Goal: Task Accomplishment & Management: Use online tool/utility

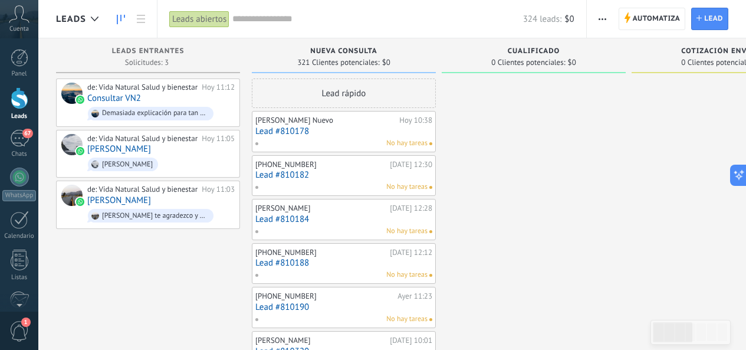
click at [603, 20] on span "button" at bounding box center [603, 19] width 8 height 22
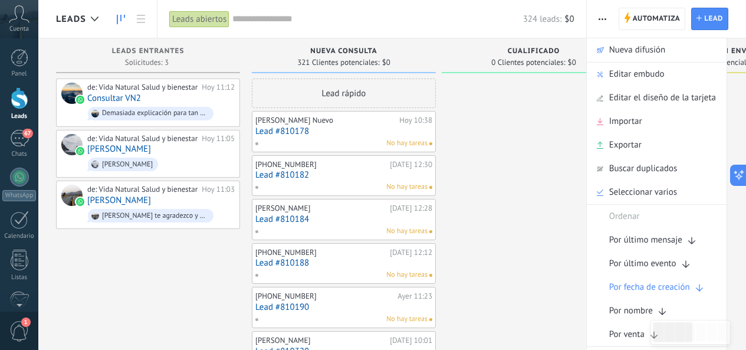
click at [608, 13] on button "button" at bounding box center [602, 19] width 17 height 22
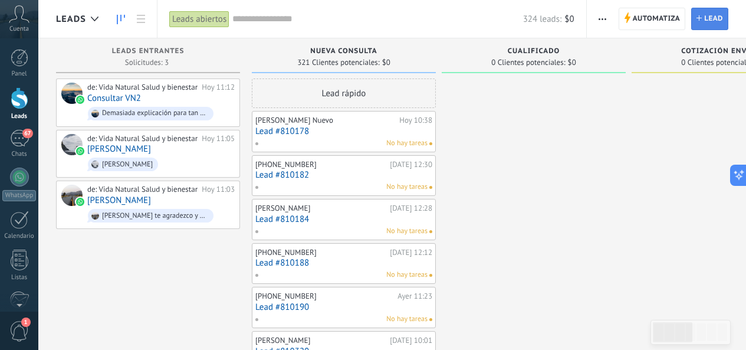
click at [701, 17] on icon at bounding box center [699, 17] width 5 height 5
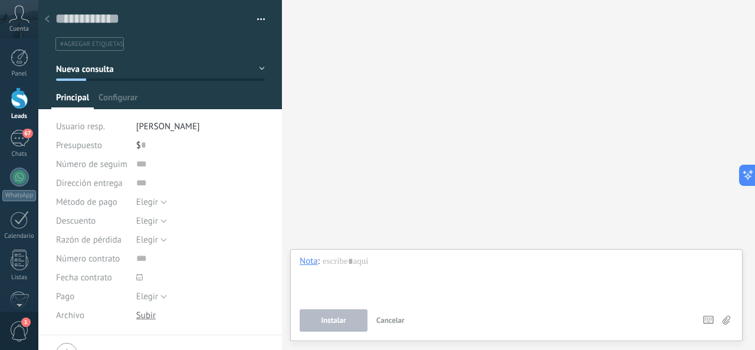
click at [43, 18] on div at bounding box center [47, 19] width 17 height 23
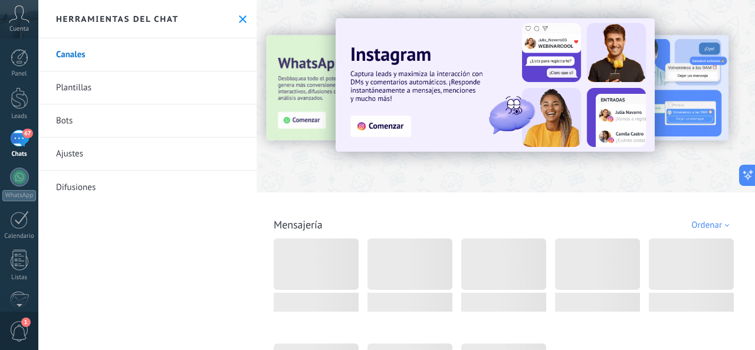
click at [239, 17] on icon at bounding box center [243, 19] width 8 height 8
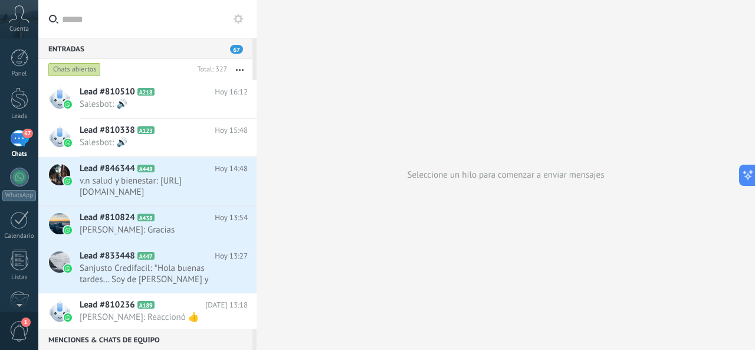
click at [11, 135] on div "67" at bounding box center [19, 138] width 19 height 17
click at [22, 98] on div at bounding box center [20, 98] width 18 height 22
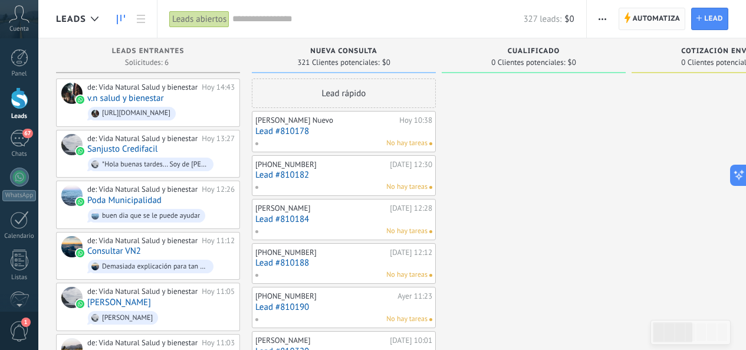
click at [649, 24] on span "Automatiza" at bounding box center [657, 18] width 48 height 21
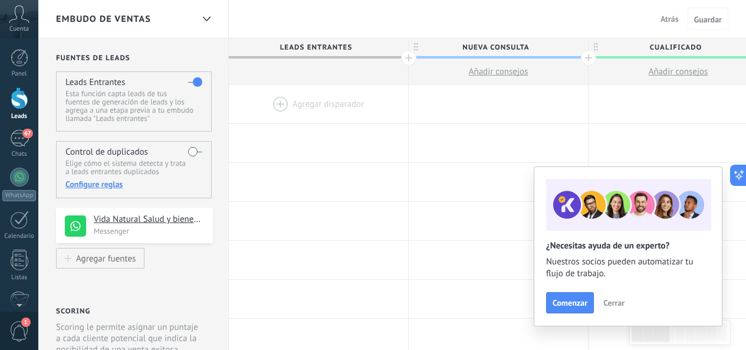
click at [611, 298] on span "Cerrar" at bounding box center [613, 302] width 21 height 8
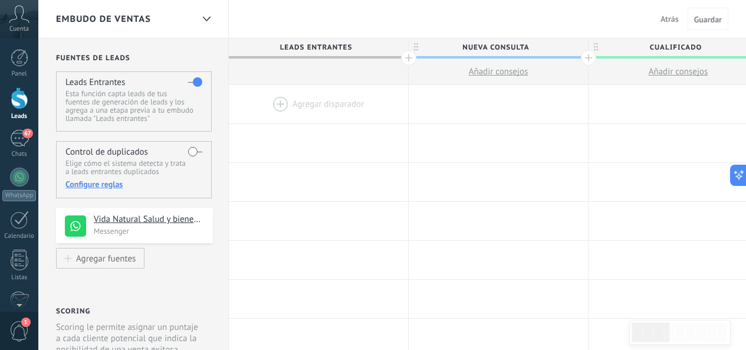
click at [344, 102] on div at bounding box center [318, 104] width 179 height 38
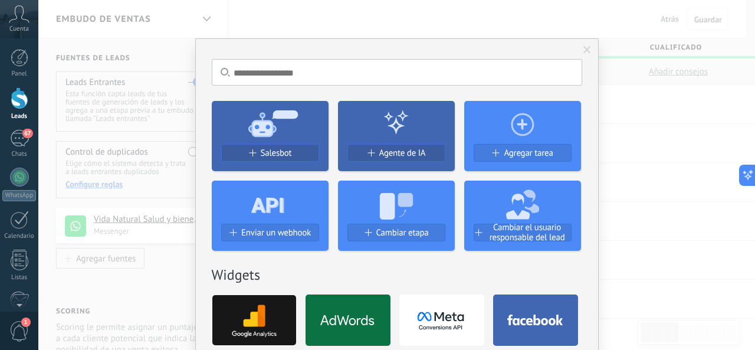
click at [583, 50] on span at bounding box center [587, 50] width 8 height 8
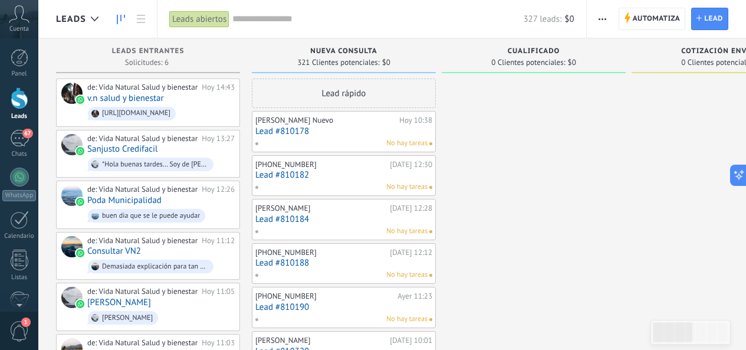
click at [602, 22] on span "button" at bounding box center [603, 19] width 8 height 22
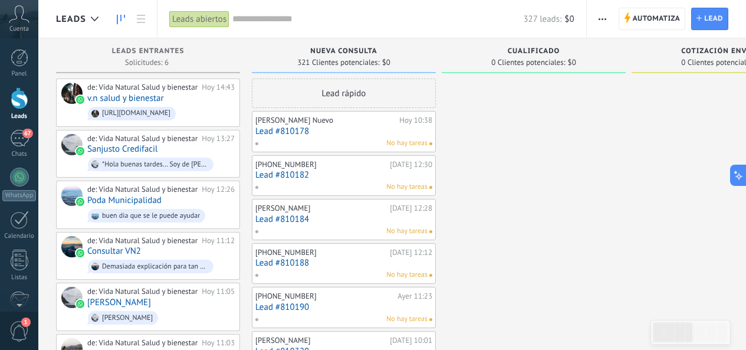
click at [603, 22] on span "button" at bounding box center [603, 19] width 8 height 22
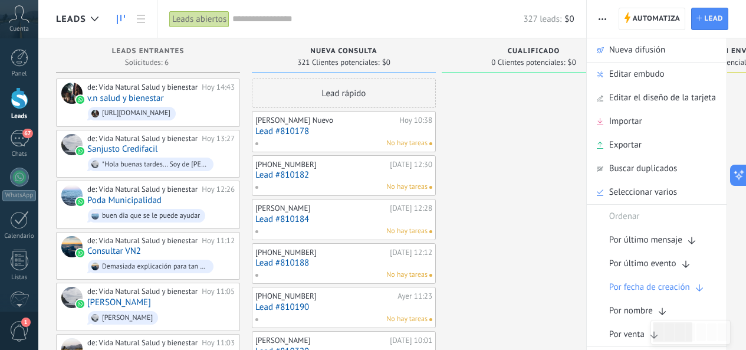
click at [603, 22] on span "button" at bounding box center [603, 19] width 8 height 22
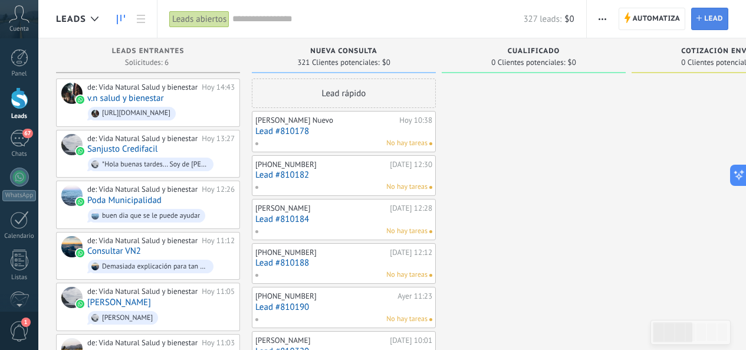
click at [708, 17] on span "Lead" at bounding box center [713, 18] width 19 height 21
click at [601, 19] on icon "button" at bounding box center [603, 19] width 8 height 2
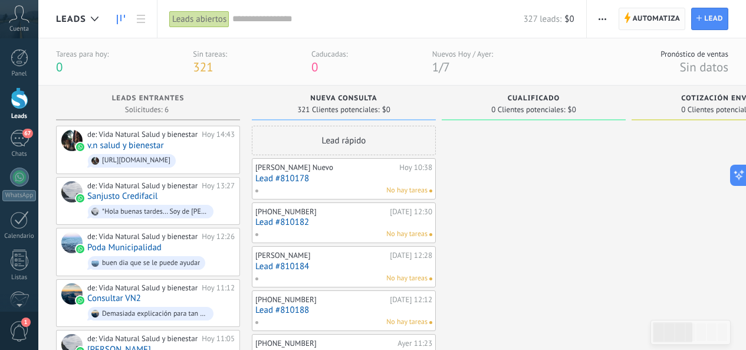
click at [655, 26] on span "Automatiza" at bounding box center [657, 18] width 48 height 21
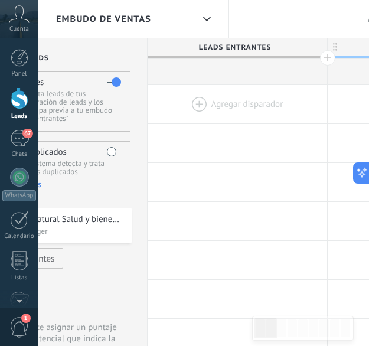
scroll to position [0, 84]
click at [276, 114] on div at bounding box center [234, 104] width 179 height 38
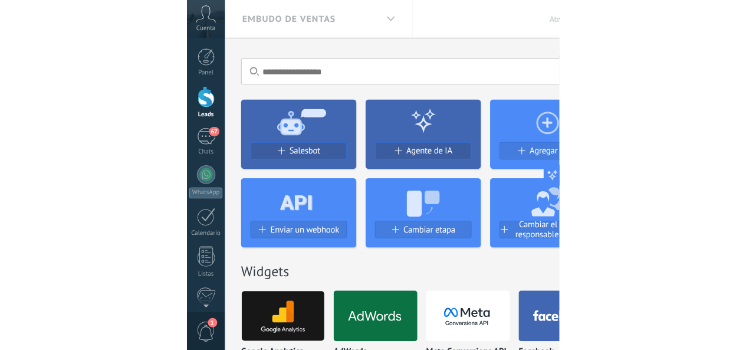
scroll to position [0, 0]
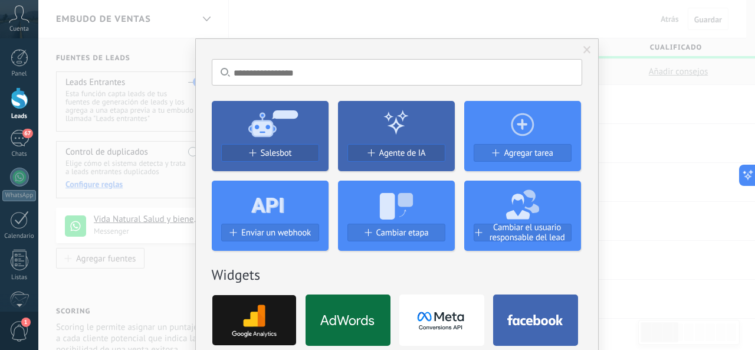
click at [586, 47] on span at bounding box center [587, 50] width 8 height 8
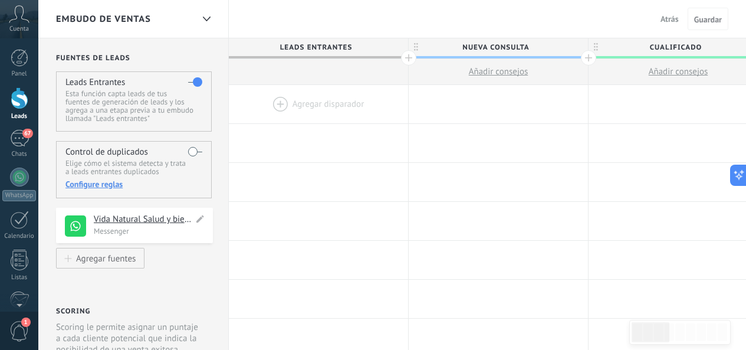
click at [152, 220] on h4 "Vida Natural Salud y bienestar" at bounding box center [144, 220] width 100 height 12
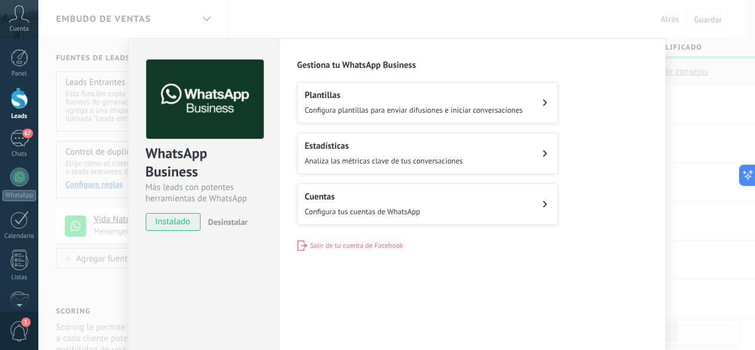
click at [686, 57] on div "WhatsApp Business Más leads con potentes herramientas de WhatsApp instalado Des…" at bounding box center [396, 175] width 717 height 350
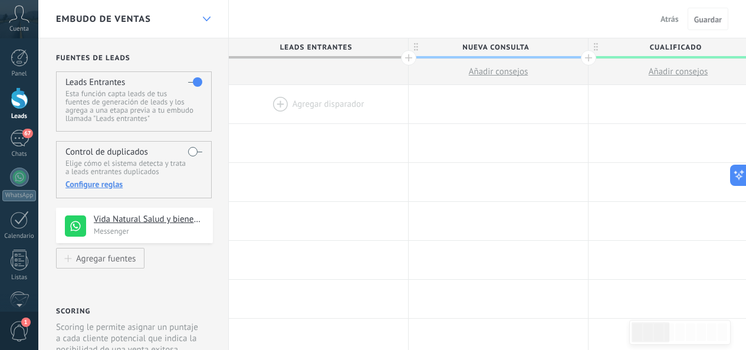
click at [208, 22] on div at bounding box center [206, 19] width 20 height 23
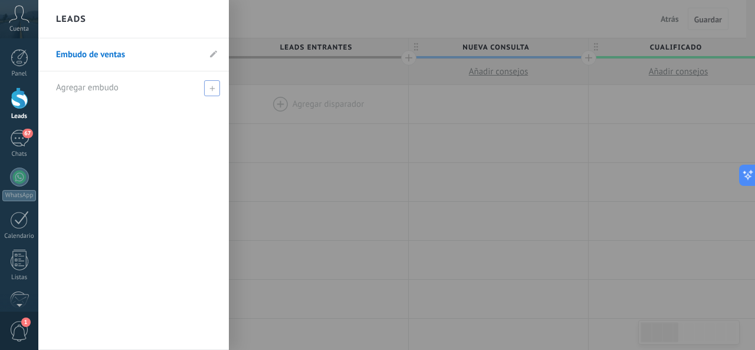
click at [207, 86] on span at bounding box center [212, 88] width 16 height 16
type input "******"
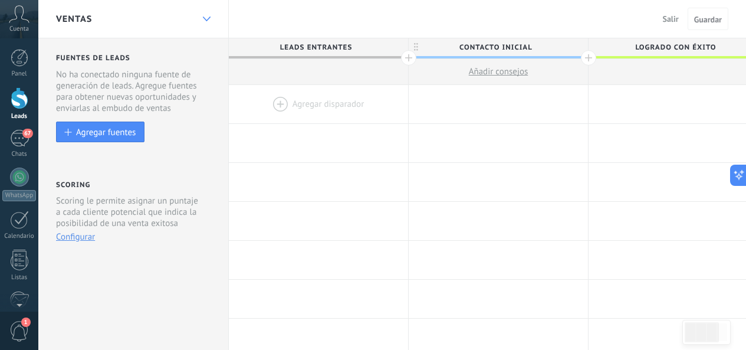
click at [204, 29] on div at bounding box center [206, 19] width 20 height 23
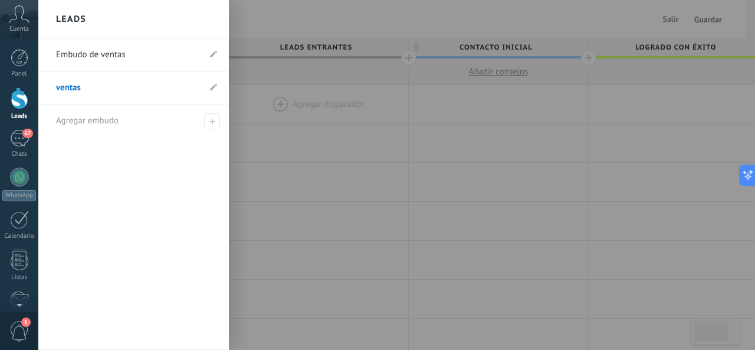
click at [147, 60] on link "Embudo de ventas" at bounding box center [127, 54] width 143 height 33
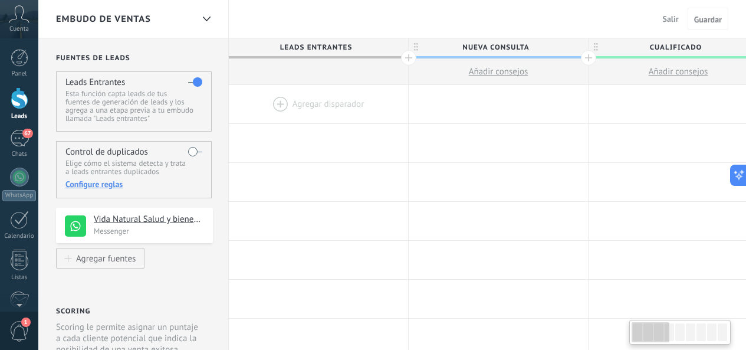
click at [327, 111] on div at bounding box center [318, 104] width 179 height 38
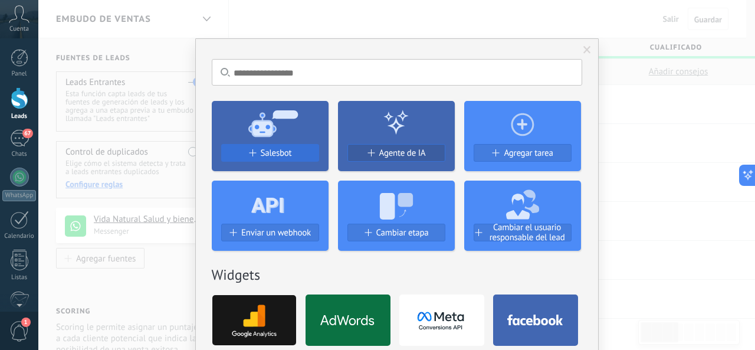
click at [293, 158] on button "Salesbot" at bounding box center [270, 153] width 98 height 18
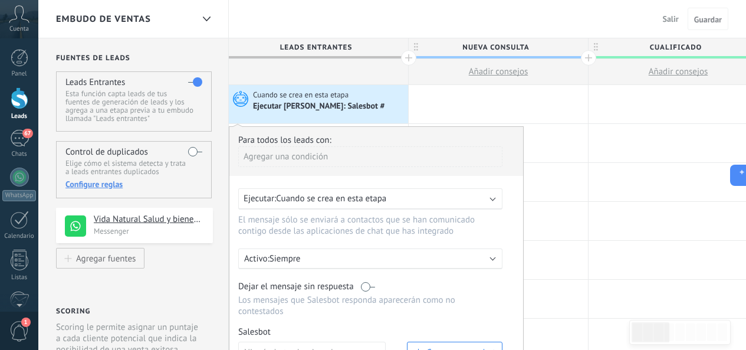
click at [330, 103] on div "Ejecutar [PERSON_NAME]: Salesbot #" at bounding box center [319, 106] width 133 height 11
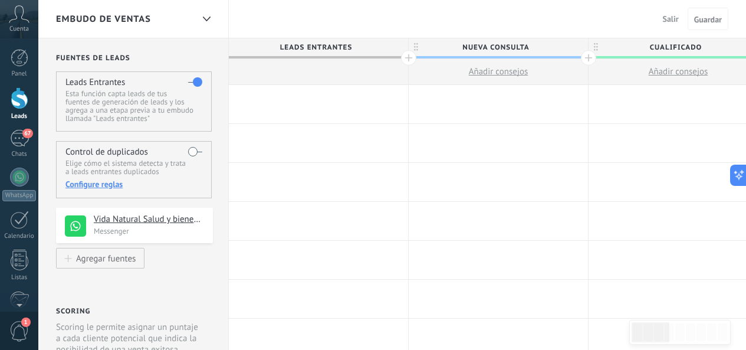
click at [322, 95] on div at bounding box center [318, 104] width 179 height 38
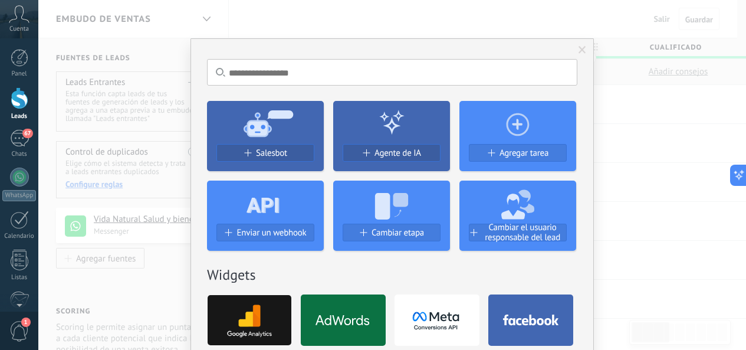
click at [305, 147] on button "Salesbot" at bounding box center [265, 153] width 98 height 18
click at [275, 151] on div "No hay resultados Salesbot Agente de IA Agregar tarea Enviar un webhook Cambiar…" at bounding box center [392, 175] width 708 height 350
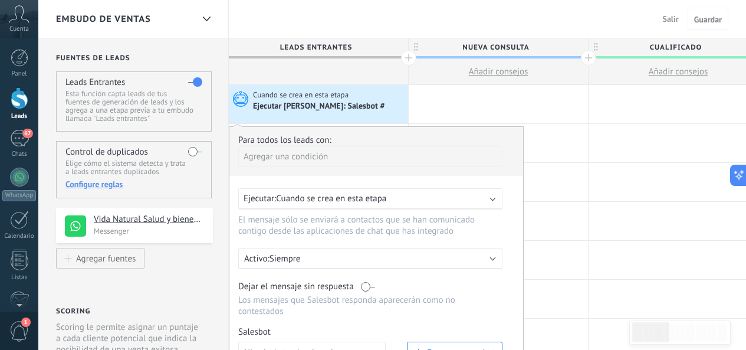
click at [398, 206] on div "Ejecutar: Cuando se crea en esta etapa" at bounding box center [370, 198] width 264 height 21
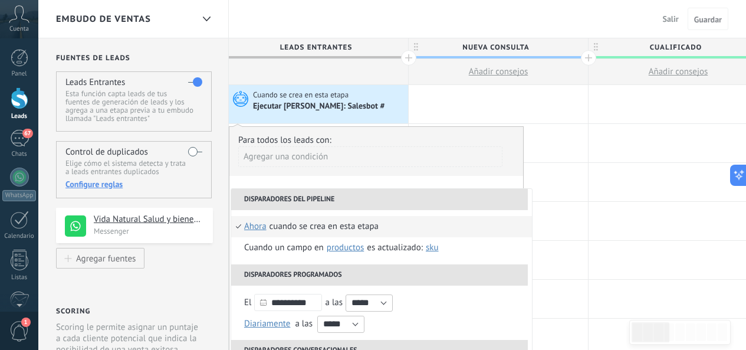
click at [393, 231] on li "Cuando se crea en esta etapa ahora después de 5 minutos después de 10 minutos u…" at bounding box center [381, 226] width 301 height 21
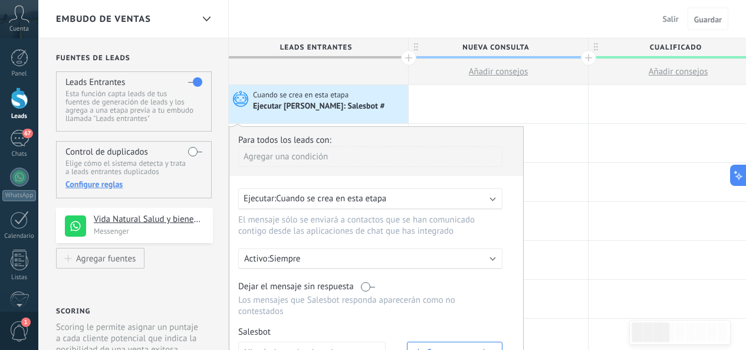
click at [393, 255] on p "Siempre" at bounding box center [373, 258] width 206 height 11
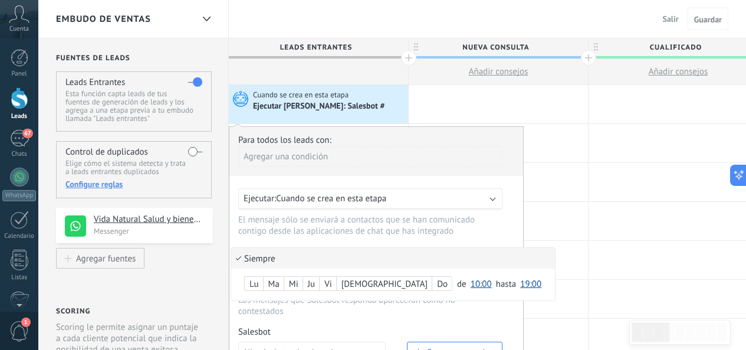
click at [393, 238] on div at bounding box center [376, 286] width 294 height 318
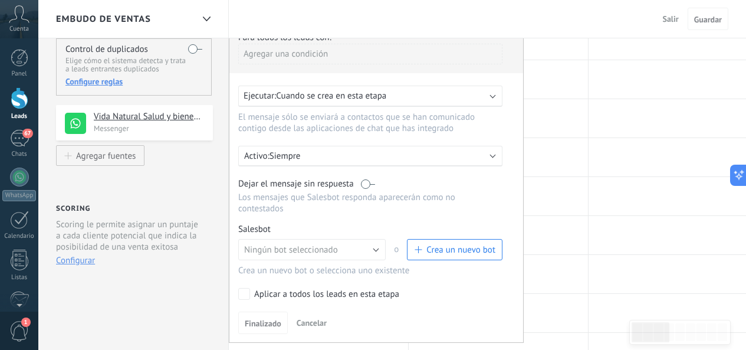
scroll to position [118, 0]
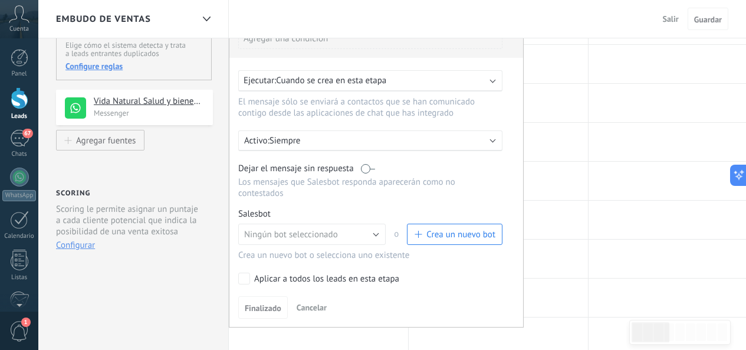
click at [301, 140] on p "Siempre" at bounding box center [373, 140] width 206 height 11
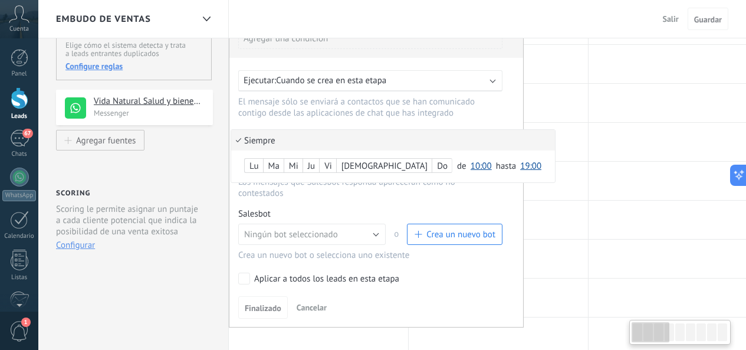
click at [261, 165] on div "Lu" at bounding box center [254, 166] width 18 height 17
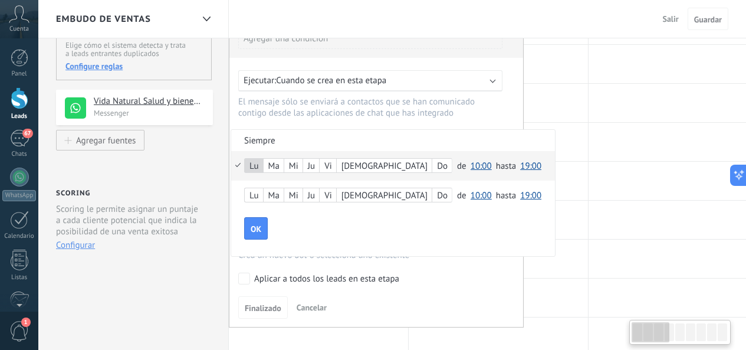
click at [277, 165] on div "Ma" at bounding box center [274, 166] width 20 height 17
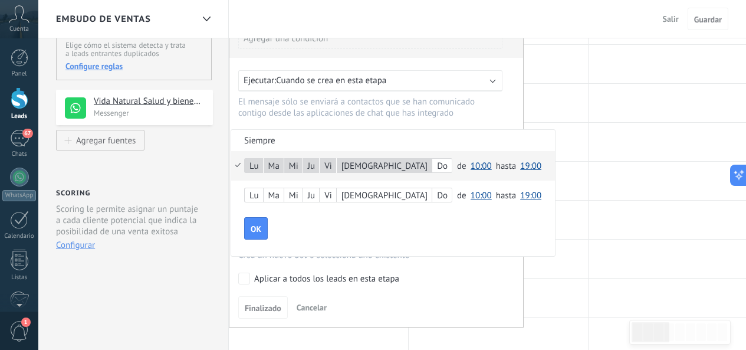
click at [520, 167] on span "19:00" at bounding box center [530, 165] width 21 height 11
click at [516, 178] on span "18:00" at bounding box center [532, 176] width 33 height 11
click at [260, 231] on span "OK" at bounding box center [256, 229] width 11 height 8
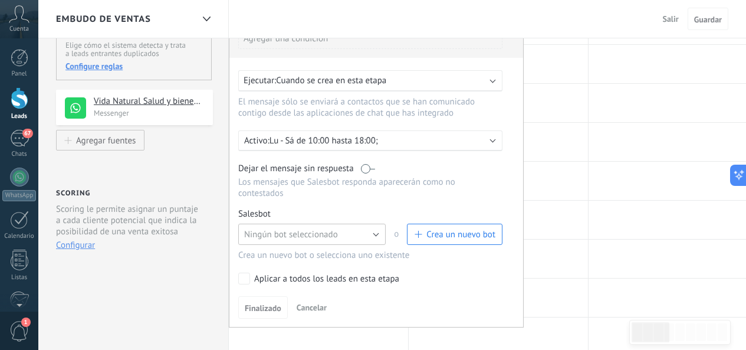
click at [363, 233] on button "Ningún bot seleccionado" at bounding box center [311, 234] width 147 height 21
click at [363, 233] on span "Ningún bot seleccionado" at bounding box center [306, 234] width 150 height 11
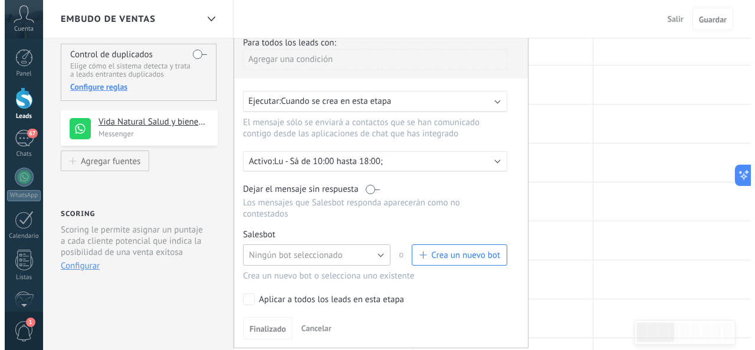
scroll to position [118, 0]
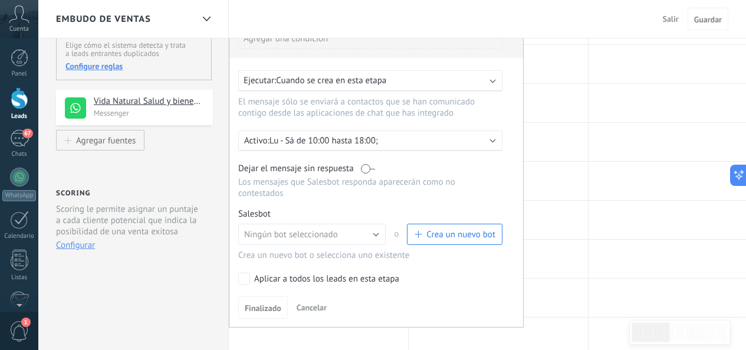
click at [365, 169] on label at bounding box center [368, 168] width 14 height 11
click at [364, 228] on button "Ningún bot seleccionado" at bounding box center [311, 234] width 147 height 21
click at [357, 233] on span "Ningún bot seleccionado" at bounding box center [306, 234] width 150 height 11
click at [427, 235] on span "Crea un nuevo bot" at bounding box center [460, 234] width 69 height 11
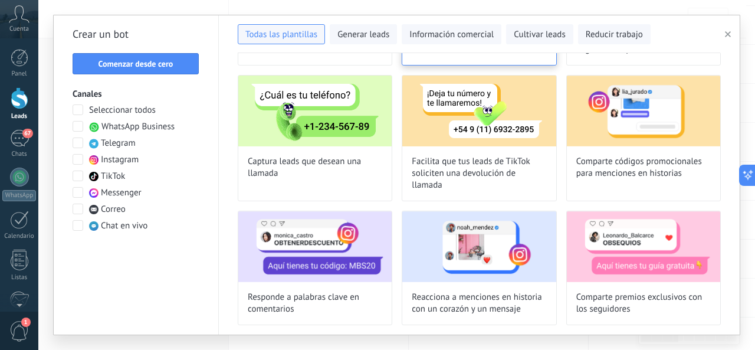
scroll to position [0, 0]
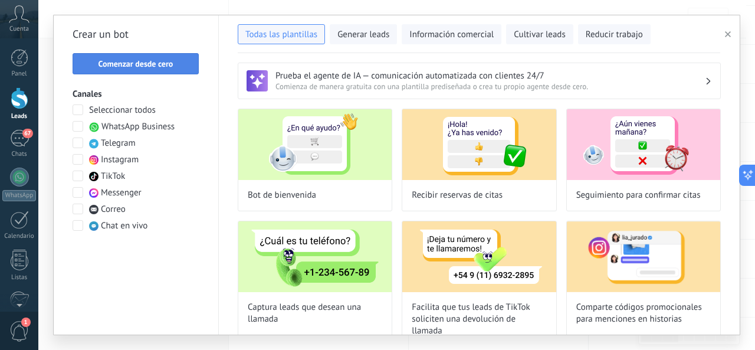
click at [179, 70] on button "Comenzar desde cero" at bounding box center [136, 63] width 126 height 21
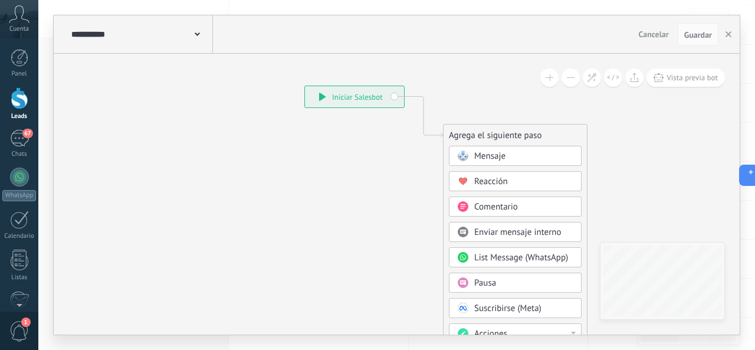
click at [518, 156] on div "Mensaje" at bounding box center [523, 156] width 99 height 12
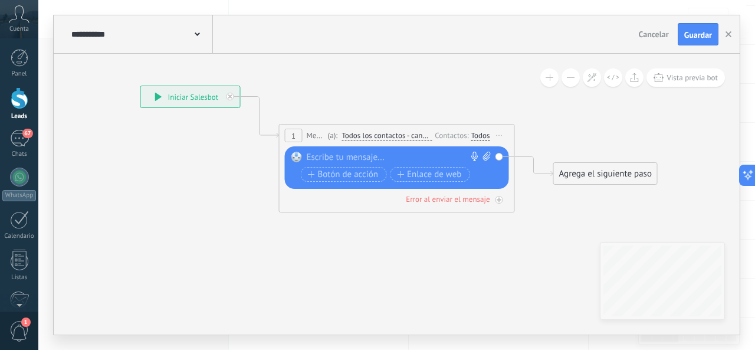
click at [396, 154] on div at bounding box center [394, 158] width 175 height 12
click at [420, 157] on div at bounding box center [394, 158] width 175 height 12
paste div
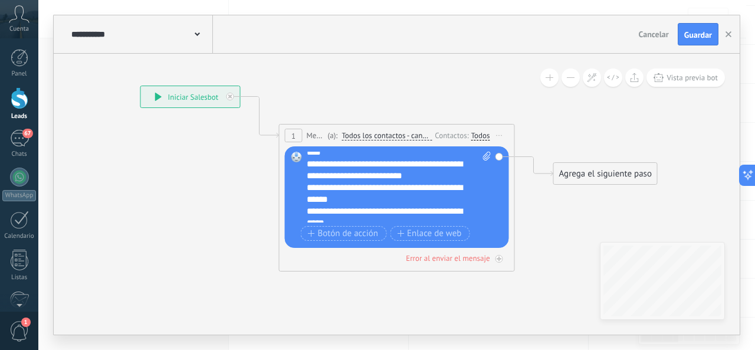
scroll to position [83, 0]
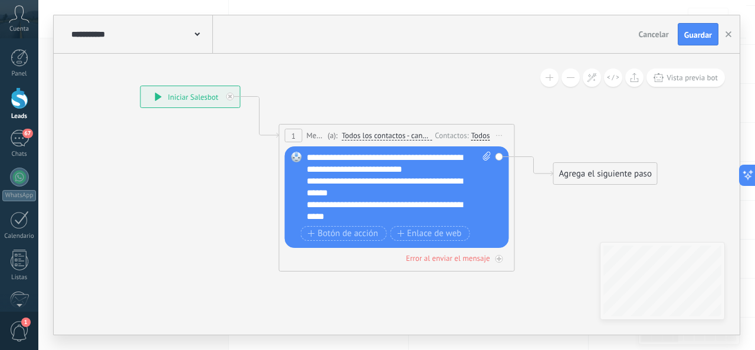
click at [480, 211] on span at bounding box center [485, 187] width 11 height 71
click input "Subir" at bounding box center [0, 0] width 0 height 0
click at [382, 207] on div "**********" at bounding box center [389, 211] width 164 height 24
click at [372, 212] on div "**********" at bounding box center [389, 211] width 164 height 24
click at [448, 255] on div "Error al enviar el mensaje" at bounding box center [448, 258] width 84 height 10
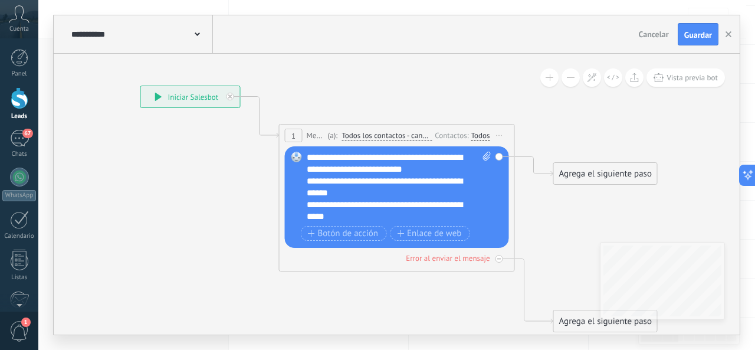
click at [477, 205] on div "**********" at bounding box center [399, 187] width 185 height 71
click at [391, 216] on div "**********" at bounding box center [389, 217] width 164 height 12
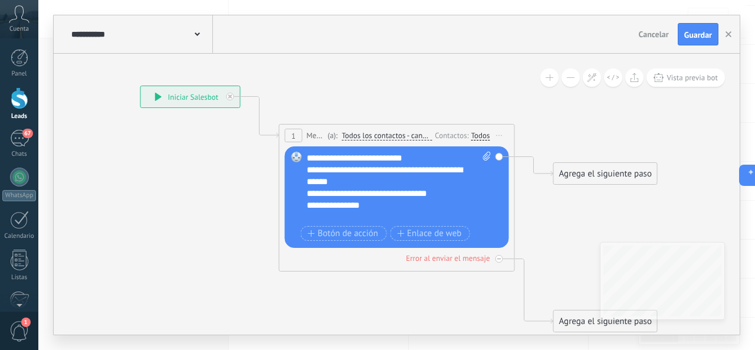
click at [571, 180] on div "Agrega el siguiente paso" at bounding box center [605, 173] width 103 height 19
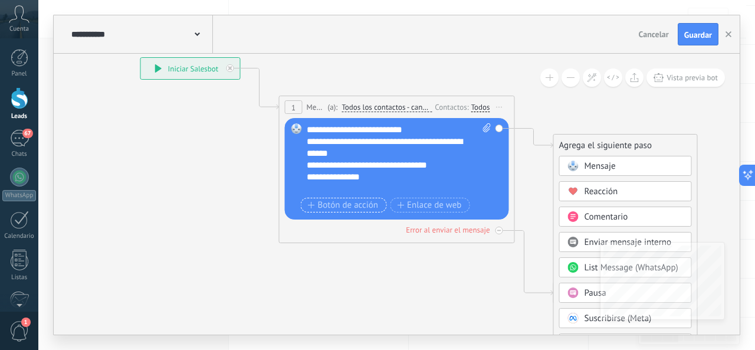
click at [362, 207] on span "Botón de acción" at bounding box center [343, 205] width 71 height 9
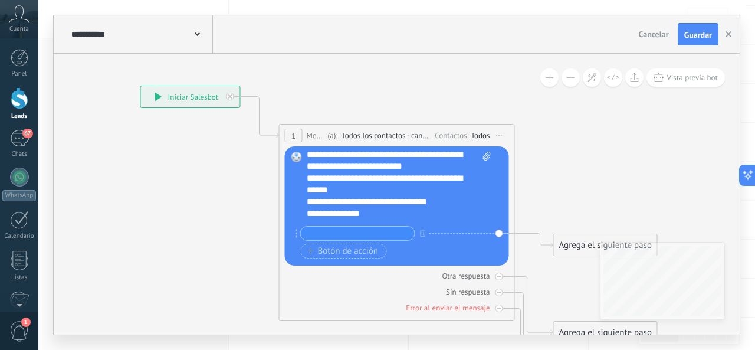
scroll to position [94, 0]
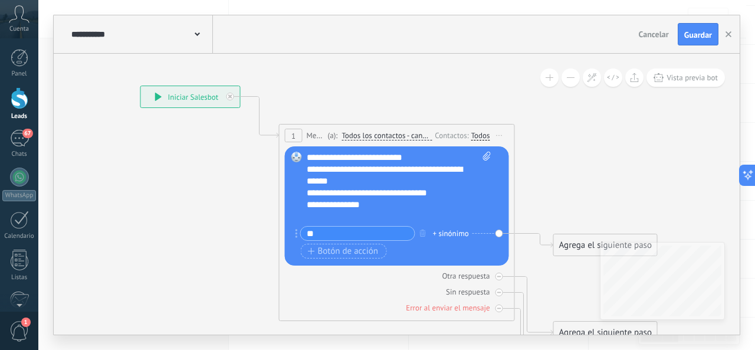
type input "*"
type input "*******"
click at [577, 245] on div "Agrega el siguiente paso" at bounding box center [605, 244] width 103 height 19
click at [585, 261] on span "Mensaje" at bounding box center [600, 265] width 31 height 11
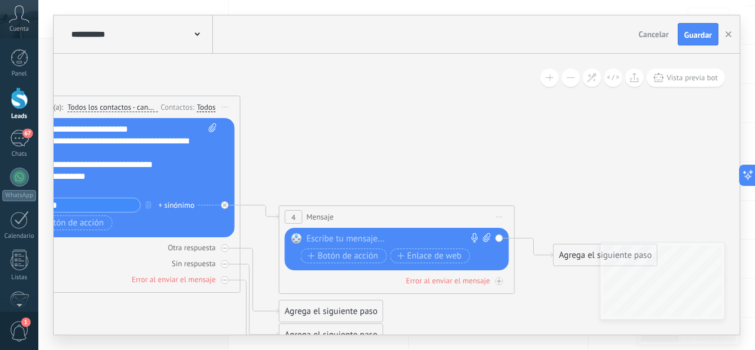
click at [355, 242] on div at bounding box center [394, 239] width 175 height 12
paste div
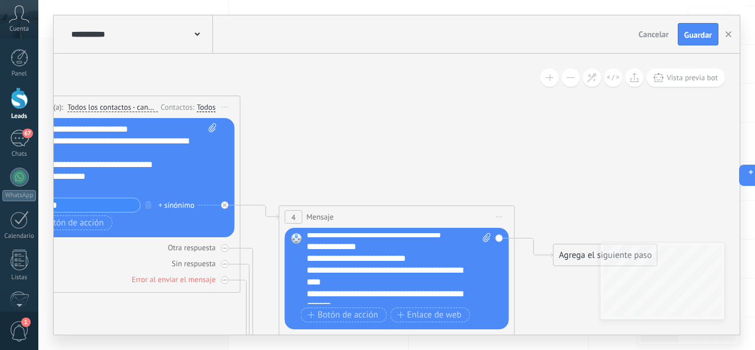
scroll to position [201, 0]
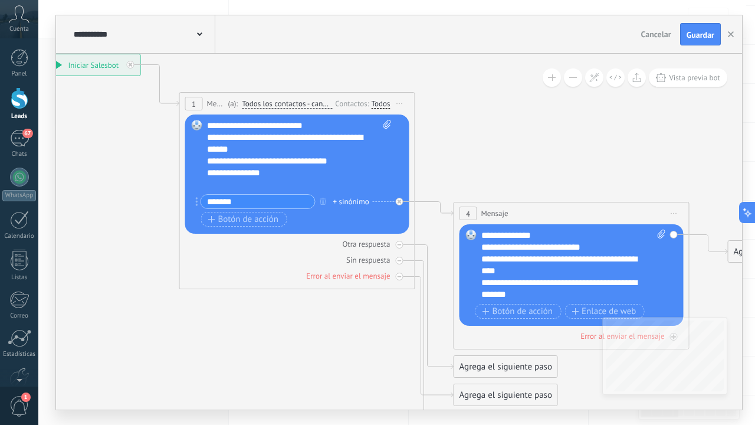
drag, startPoint x: 511, startPoint y: 175, endPoint x: 672, endPoint y: 172, distance: 161.1
click at [672, 172] on icon at bounding box center [416, 202] width 1341 height 887
click at [262, 221] on span "Botón de acción" at bounding box center [243, 219] width 71 height 9
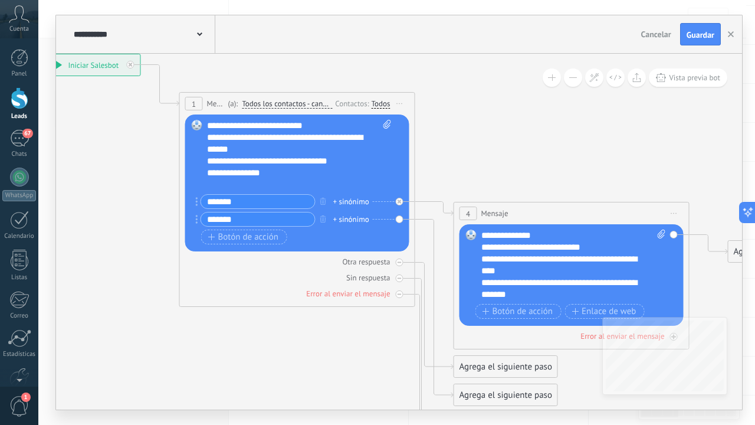
type input "*******"
click at [504, 349] on div "Agrega el siguiente paso" at bounding box center [505, 394] width 103 height 19
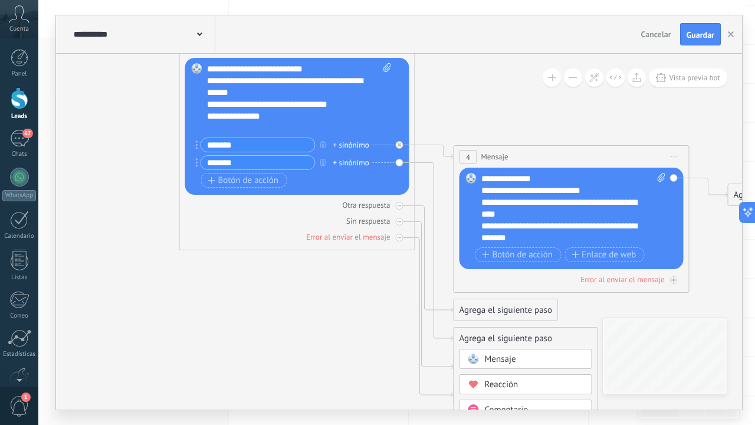
click at [533, 349] on div "Mensaje" at bounding box center [534, 359] width 99 height 12
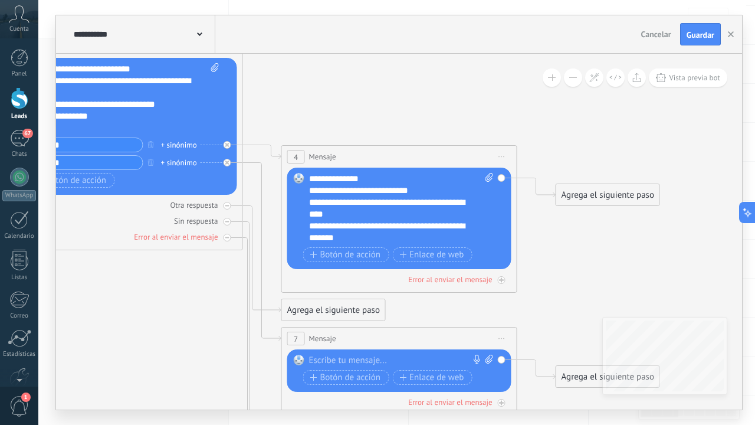
click at [402, 349] on div at bounding box center [396, 361] width 175 height 12
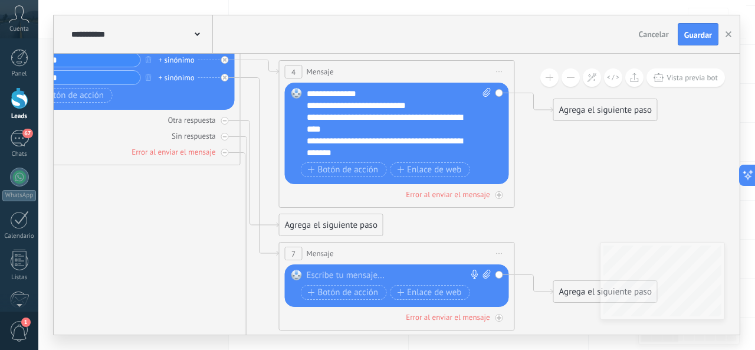
paste div
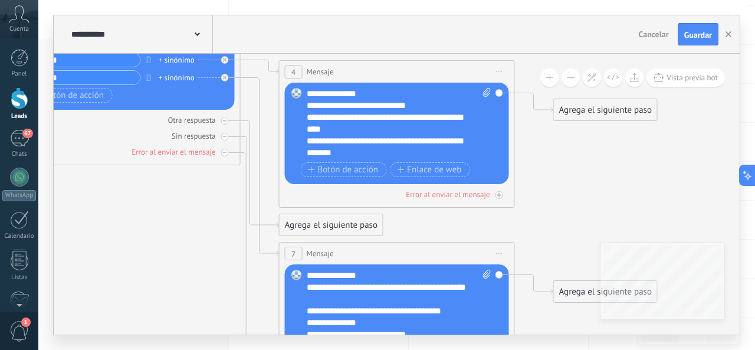
scroll to position [165, 0]
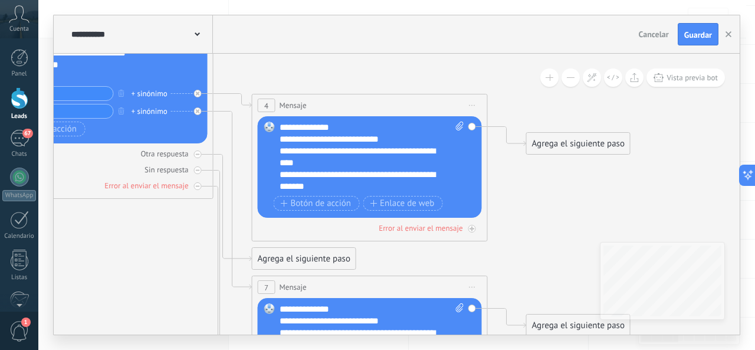
drag, startPoint x: 360, startPoint y: 158, endPoint x: 332, endPoint y: 78, distance: 84.9
click at [332, 78] on icon at bounding box center [214, 183] width 1341 height 1065
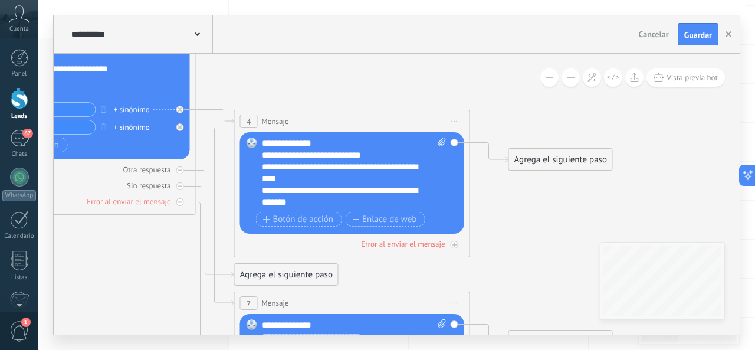
drag, startPoint x: 536, startPoint y: 252, endPoint x: 486, endPoint y: 252, distance: 50.1
click at [518, 269] on icon at bounding box center [196, 199] width 1341 height 1065
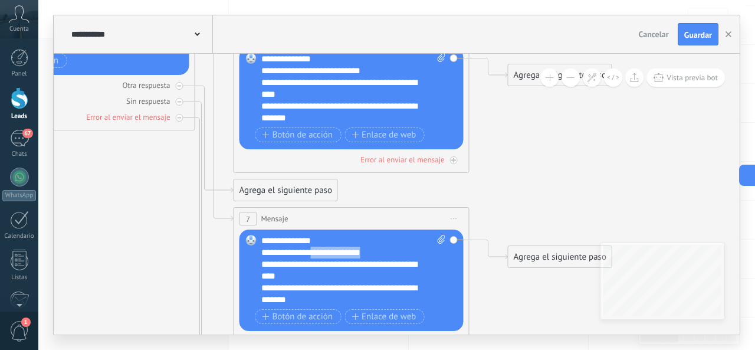
drag, startPoint x: 313, startPoint y: 252, endPoint x: 379, endPoint y: 250, distance: 66.7
click at [379, 250] on div "**********" at bounding box center [343, 253] width 164 height 12
click at [436, 241] on span at bounding box center [439, 270] width 11 height 71
click input "Subir" at bounding box center [0, 0] width 0 height 0
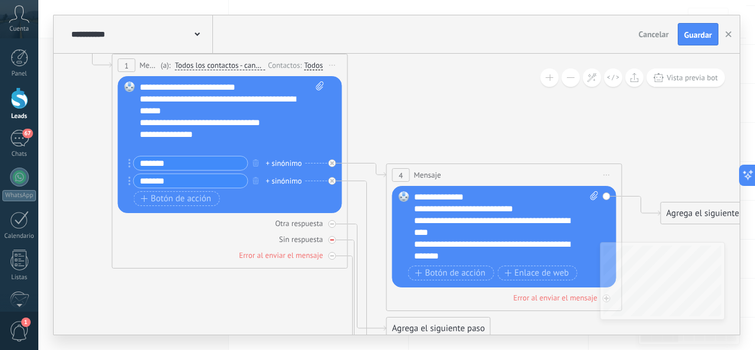
drag, startPoint x: 375, startPoint y: 199, endPoint x: 280, endPoint y: 218, distance: 96.8
click at [491, 316] on icon at bounding box center [349, 252] width 1341 height 1065
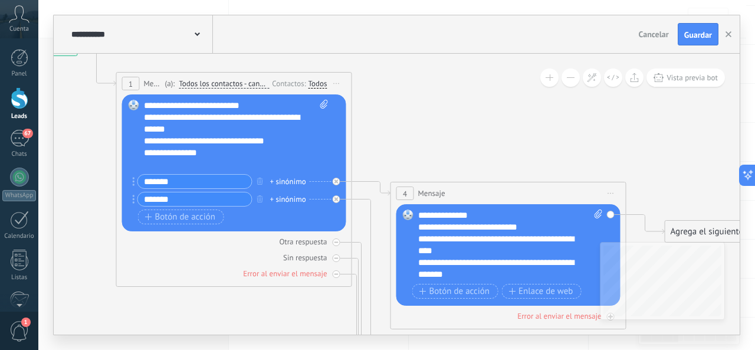
drag, startPoint x: 378, startPoint y: 97, endPoint x: 418, endPoint y: 134, distance: 54.7
click at [418, 134] on icon at bounding box center [353, 271] width 1341 height 1065
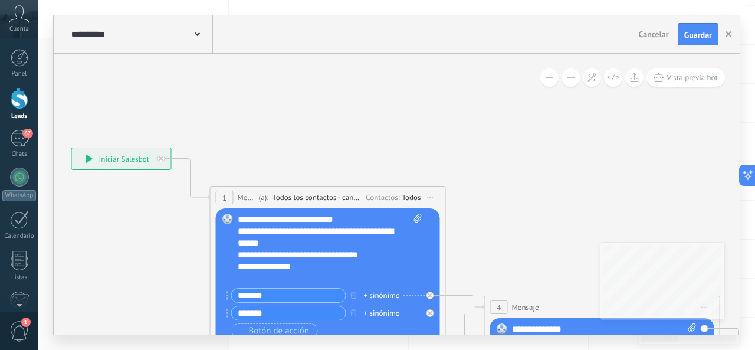
drag, startPoint x: 419, startPoint y: 140, endPoint x: 332, endPoint y: 168, distance: 91.6
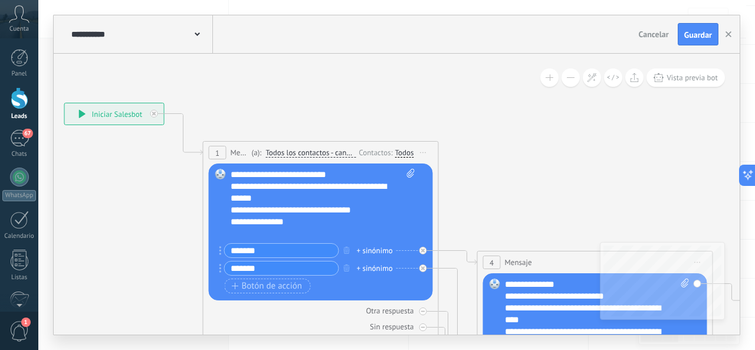
drag, startPoint x: 408, startPoint y: 176, endPoint x: 396, endPoint y: 137, distance: 41.1
click at [396, 137] on icon at bounding box center [439, 340] width 1341 height 1065
click at [82, 114] on icon at bounding box center [82, 114] width 6 height 8
click at [80, 111] on icon at bounding box center [82, 114] width 6 height 8
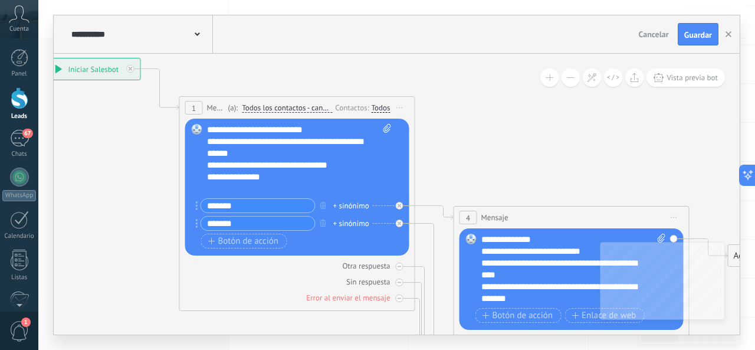
drag, startPoint x: 524, startPoint y: 196, endPoint x: 501, endPoint y: 152, distance: 50.7
click at [501, 152] on icon at bounding box center [416, 295] width 1341 height 1065
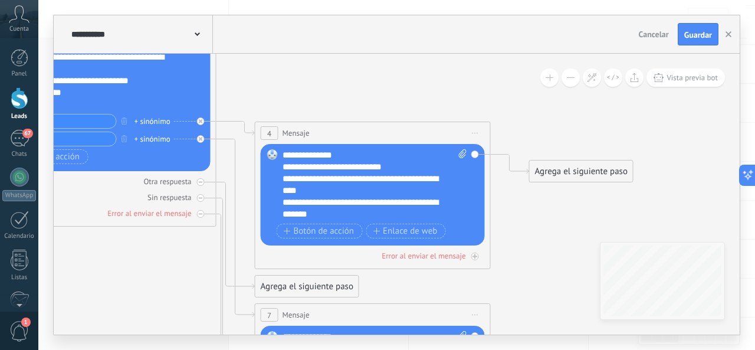
drag, startPoint x: 588, startPoint y: 132, endPoint x: 441, endPoint y: 100, distance: 150.2
click at [389, 74] on icon at bounding box center [217, 211] width 1341 height 1065
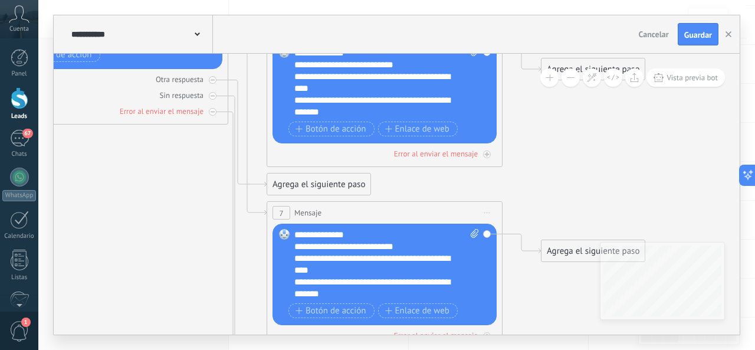
drag, startPoint x: 548, startPoint y: 179, endPoint x: 553, endPoint y: 155, distance: 24.2
click at [553, 155] on icon at bounding box center [229, 108] width 1341 height 1065
click at [490, 156] on div at bounding box center [487, 154] width 8 height 8
click at [489, 156] on div at bounding box center [487, 154] width 8 height 8
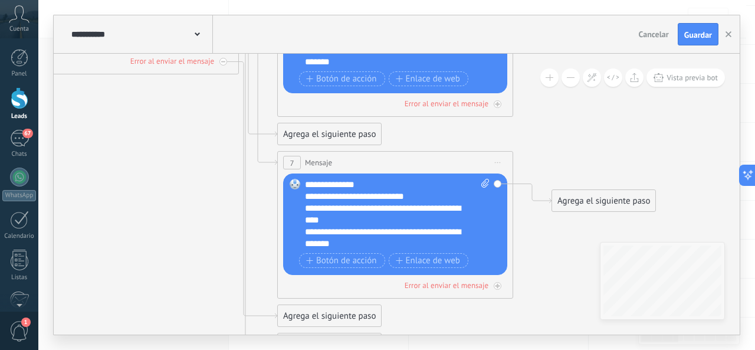
drag, startPoint x: 555, startPoint y: 179, endPoint x: 562, endPoint y: 97, distance: 81.7
click at [562, 97] on icon at bounding box center [239, 88] width 1341 height 1124
